Goal: Use online tool/utility: Utilize a website feature to perform a specific function

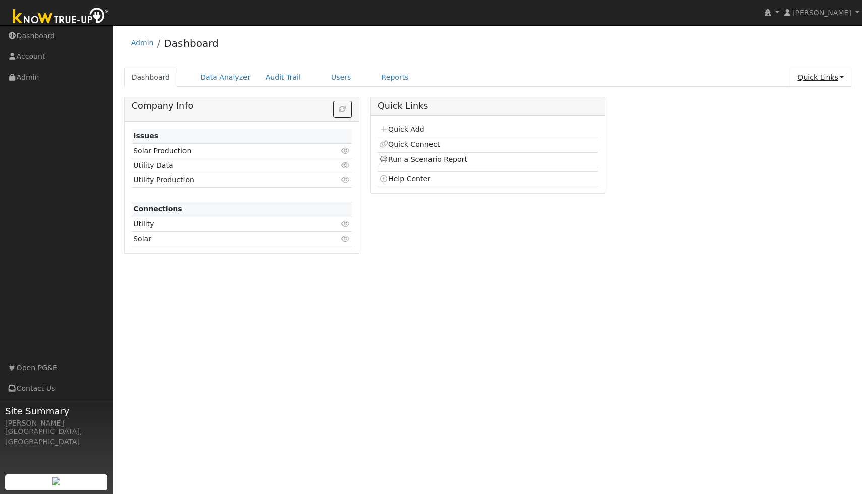
click at [821, 78] on link "Quick Links" at bounding box center [820, 77] width 61 height 19
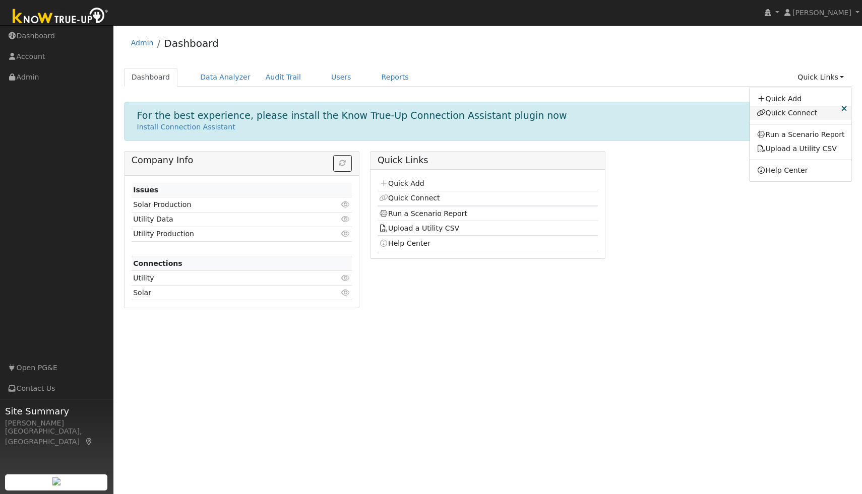
click at [805, 114] on link "Quick Connect" at bounding box center [800, 113] width 102 height 14
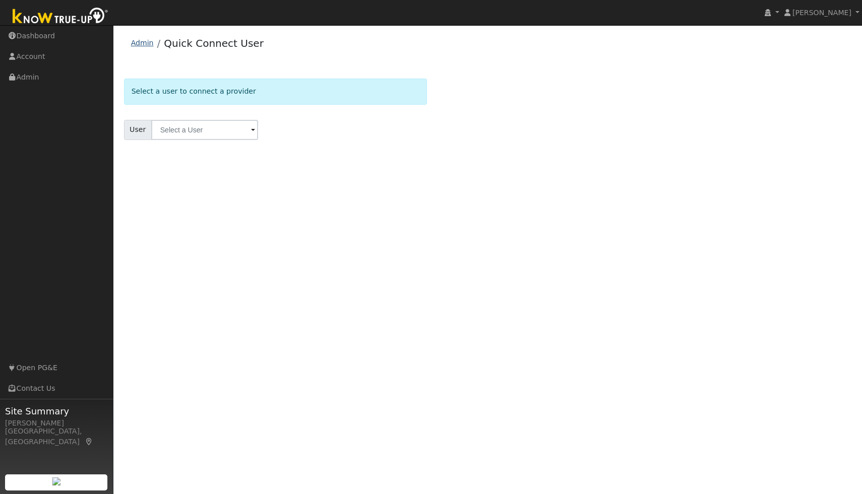
click at [131, 39] on link "Admin" at bounding box center [142, 43] width 23 height 8
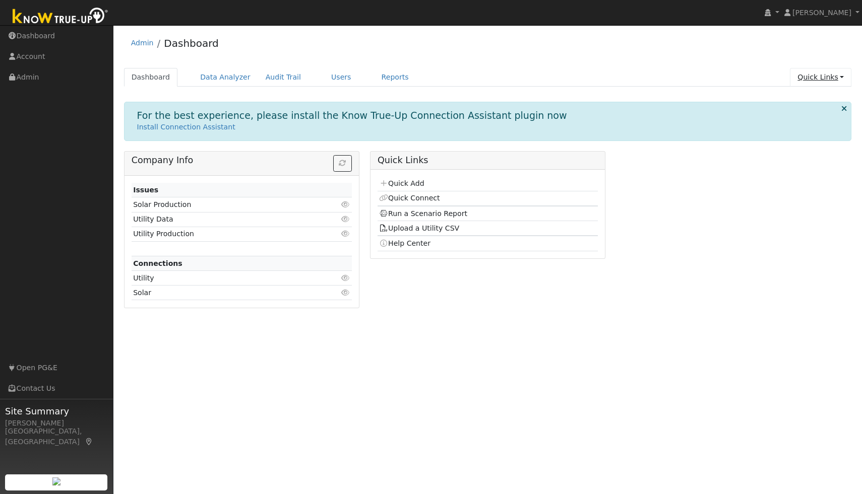
click at [813, 76] on link "Quick Links" at bounding box center [820, 77] width 61 height 19
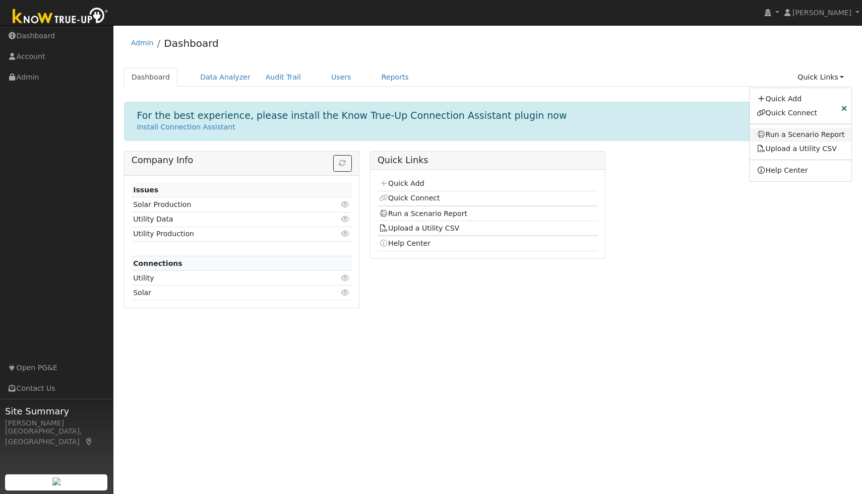
click at [802, 135] on link "Run a Scenario Report" at bounding box center [800, 135] width 102 height 14
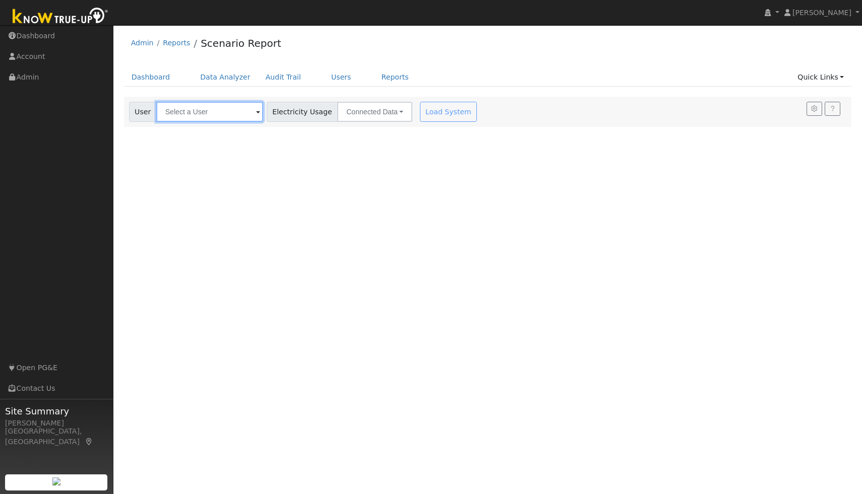
click at [198, 107] on input "text" at bounding box center [209, 112] width 107 height 20
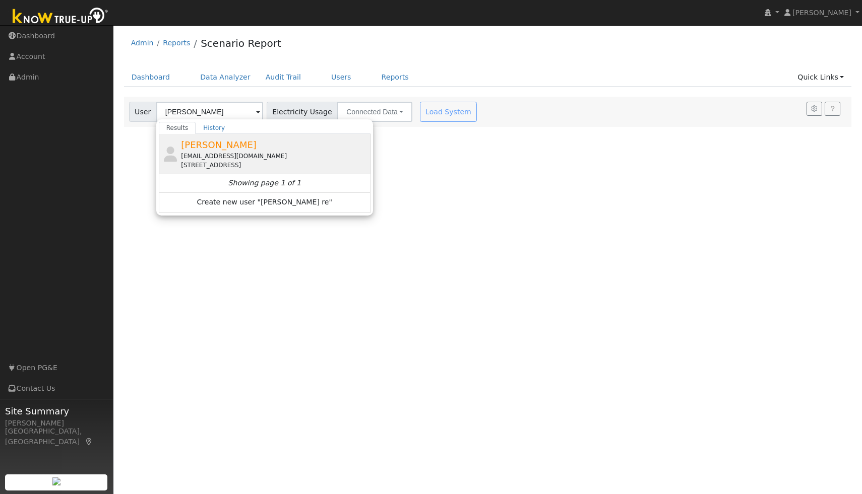
click at [213, 146] on span "Steve Regnier" at bounding box center [219, 145] width 76 height 11
type input "Steve Regnier"
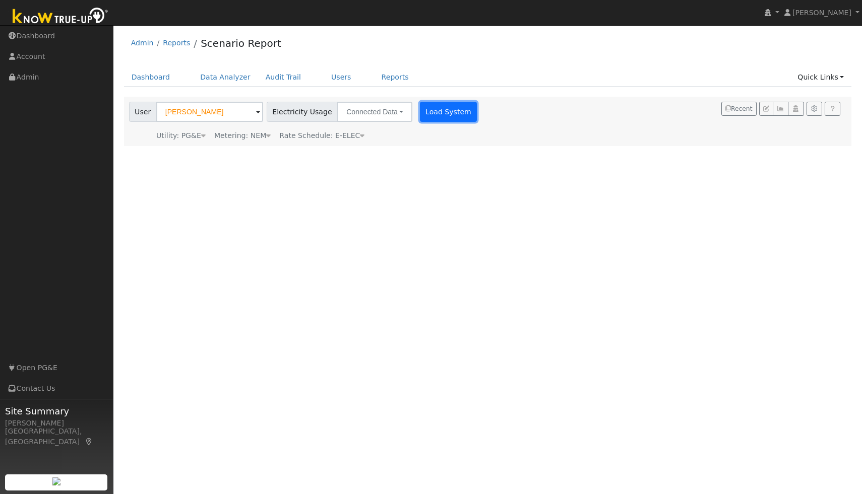
click at [448, 109] on button "Load System" at bounding box center [448, 112] width 57 height 20
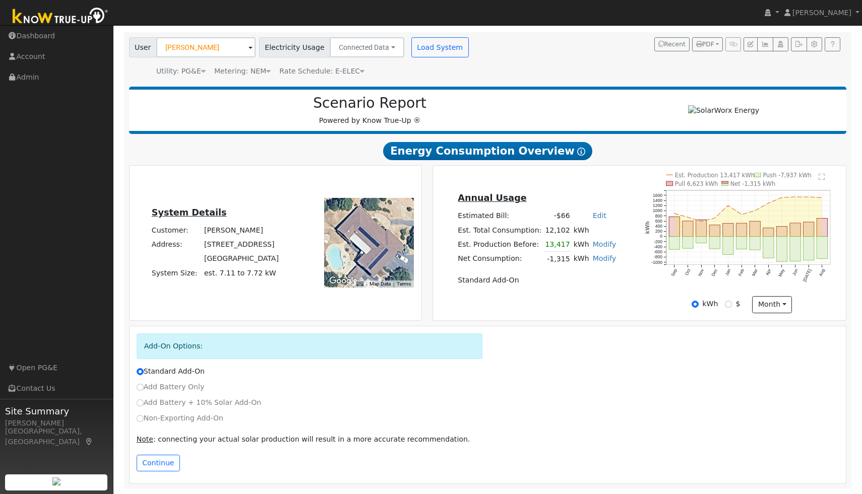
scroll to position [64, 0]
click at [820, 177] on text "" at bounding box center [821, 176] width 6 height 7
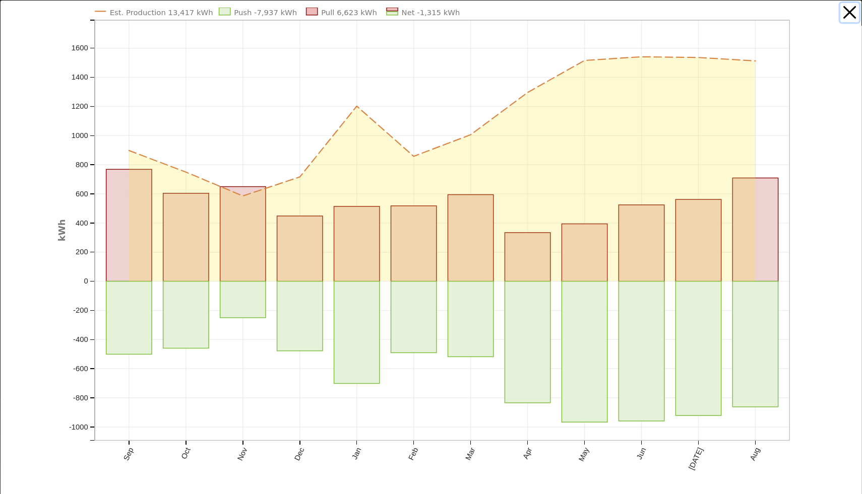
click at [847, 17] on button "button" at bounding box center [849, 12] width 19 height 19
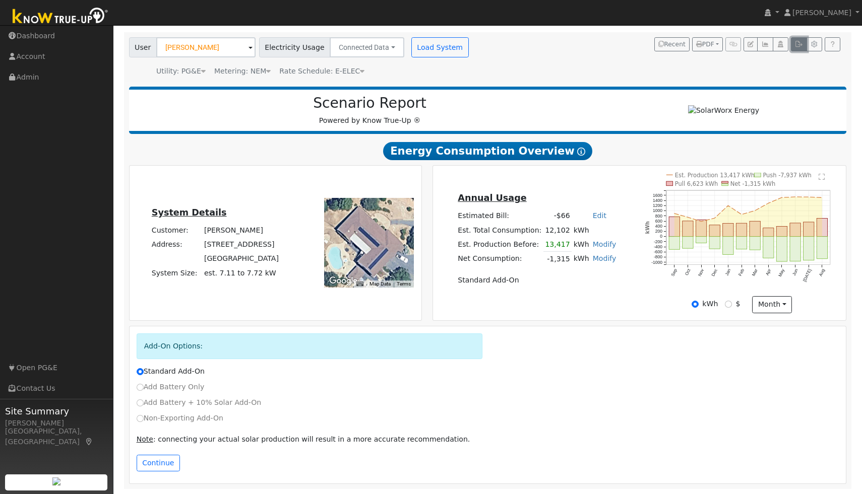
click at [796, 48] on button "button" at bounding box center [799, 44] width 16 height 14
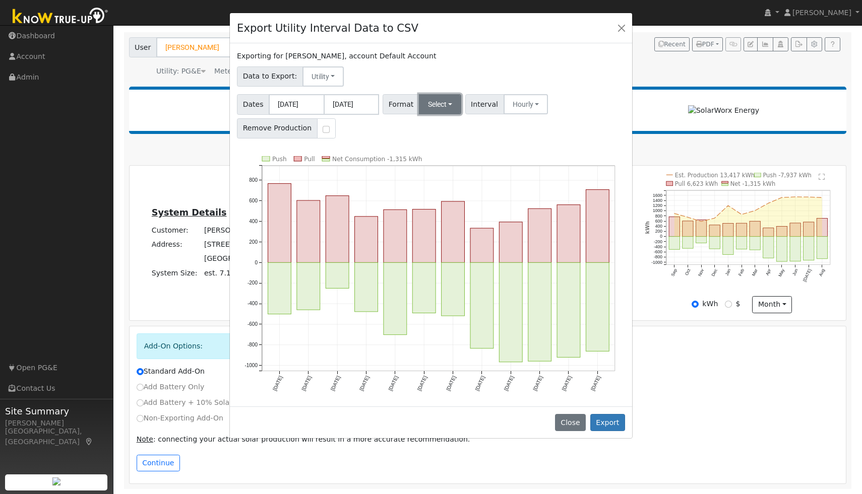
click at [439, 106] on button "Select" at bounding box center [440, 104] width 43 height 20
click at [443, 128] on link "Generic" at bounding box center [453, 126] width 72 height 14
click at [610, 427] on button "Export" at bounding box center [607, 422] width 35 height 17
